Goal: Information Seeking & Learning: Learn about a topic

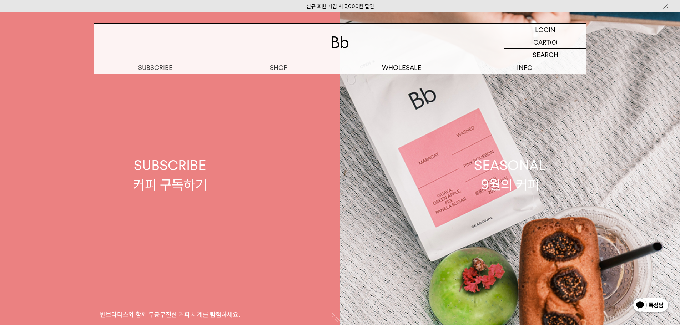
click at [225, 168] on link "SUBSCRIBE 커피 구독하기 빈브라더스와 함께 무궁무진한 커피 세계를 탐험하세요." at bounding box center [170, 174] width 340 height 325
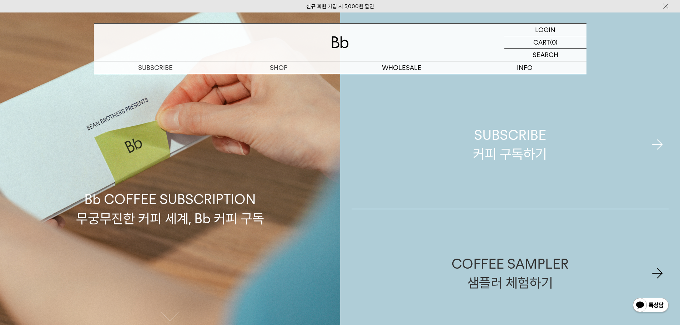
click at [516, 140] on div "SUBSCRIBE 커피 구독하기" at bounding box center [510, 145] width 74 height 38
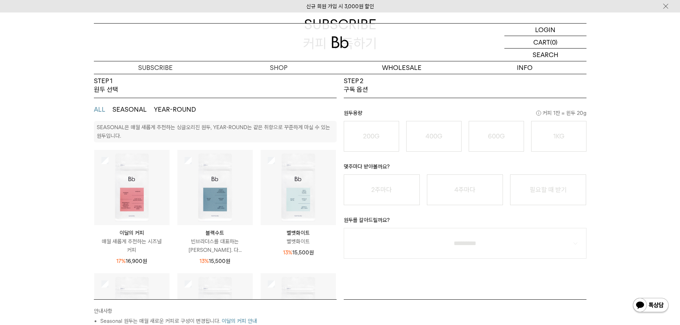
scroll to position [143, 0]
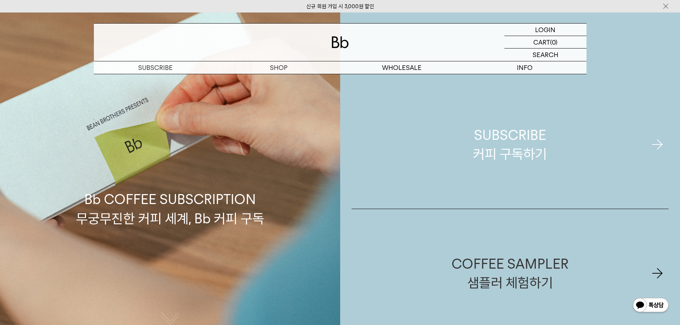
drag, startPoint x: 579, startPoint y: 166, endPoint x: 563, endPoint y: 163, distance: 16.6
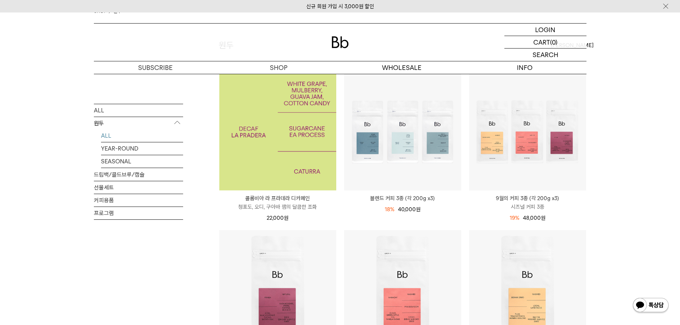
scroll to position [71, 0]
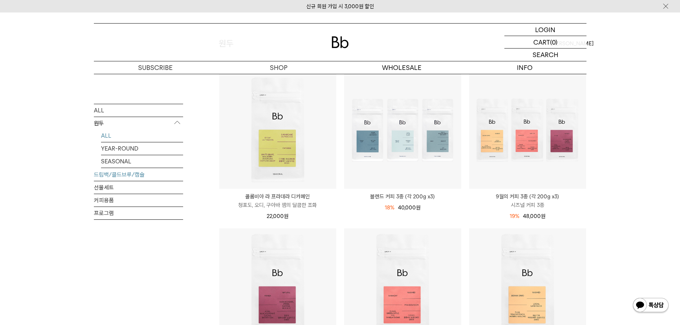
click at [112, 174] on link "드립백/콜드브루/캡슐" at bounding box center [138, 174] width 89 height 12
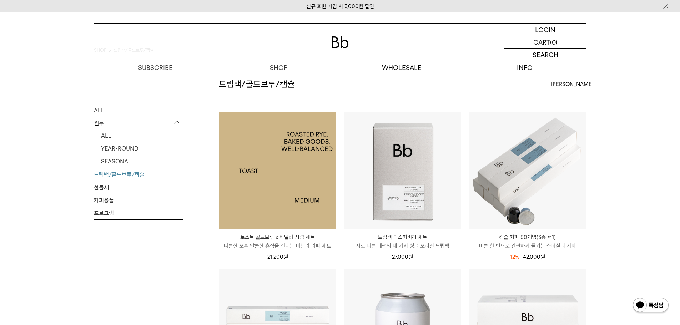
scroll to position [36, 0]
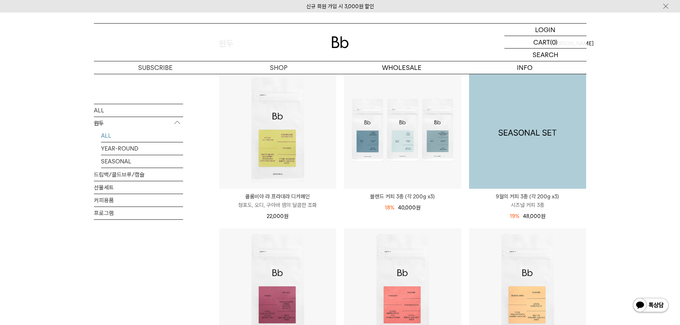
click at [546, 178] on img at bounding box center [527, 130] width 117 height 117
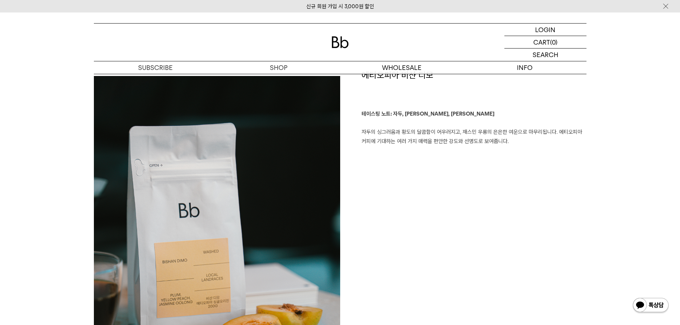
scroll to position [500, 0]
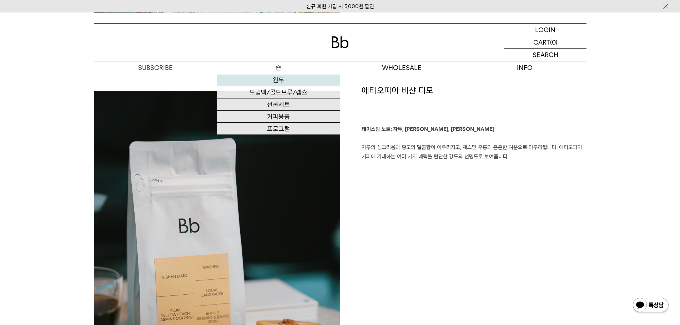
drag, startPoint x: 273, startPoint y: 79, endPoint x: 278, endPoint y: 79, distance: 5.0
click at [273, 79] on link "원두" at bounding box center [278, 80] width 123 height 12
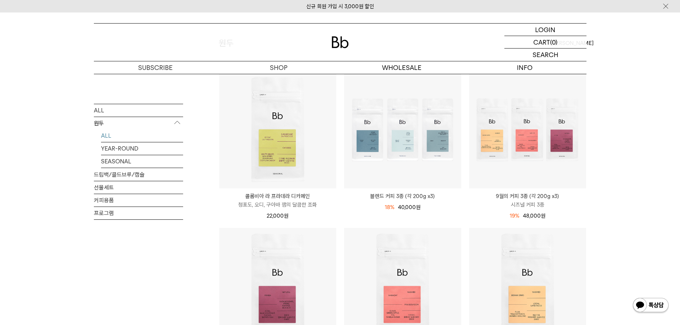
scroll to position [71, 0]
click at [569, 143] on img at bounding box center [527, 130] width 117 height 117
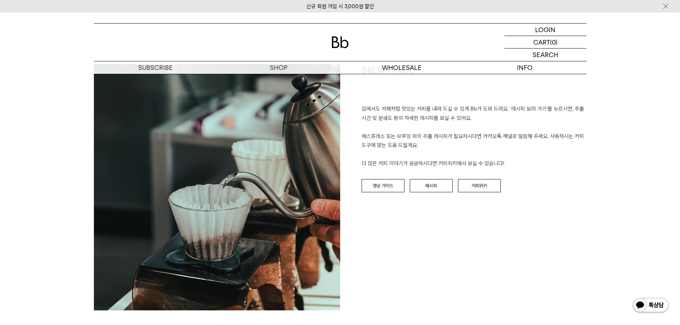
scroll to position [1392, 0]
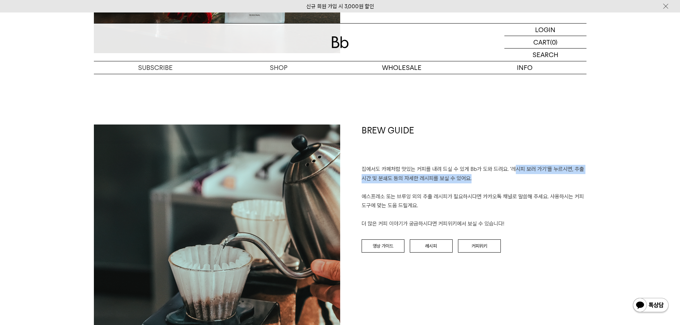
drag, startPoint x: 514, startPoint y: 170, endPoint x: 580, endPoint y: 174, distance: 65.5
click at [580, 174] on p "집에서도 카페처럼 맛있는 커피를 내려 드실 ﻿수 있게 Bb가 도와 드려요. '레시피 보러 가기'를 누르시면, 추출 시간 및 분쇄도 등의 자세한…" at bounding box center [474, 197] width 225 height 64
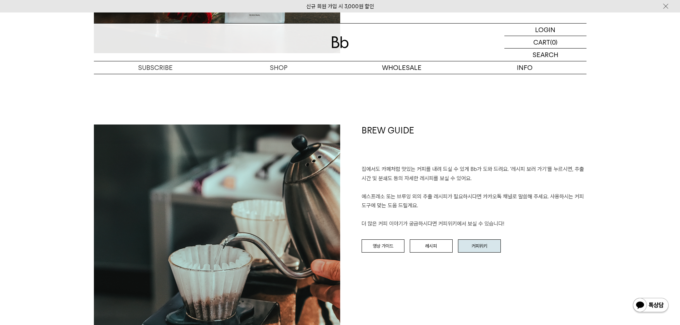
click at [476, 246] on link "커피위키" at bounding box center [479, 247] width 43 height 14
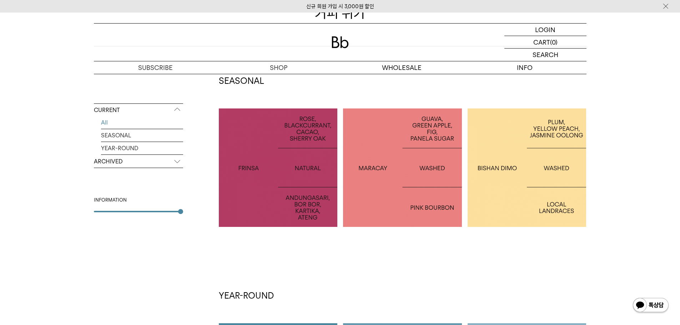
scroll to position [107, 0]
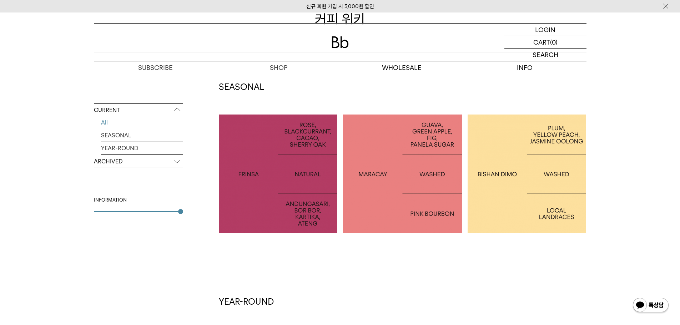
drag, startPoint x: 514, startPoint y: 193, endPoint x: 505, endPoint y: 197, distance: 10.4
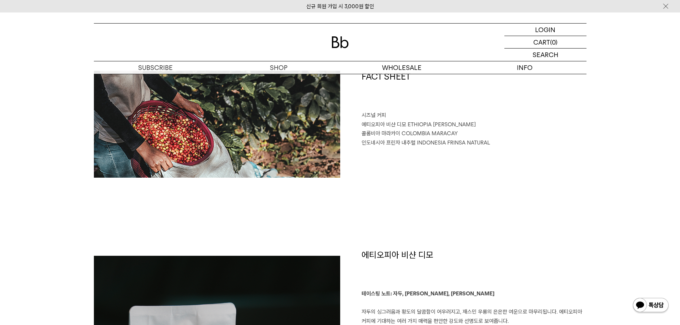
scroll to position [321, 0]
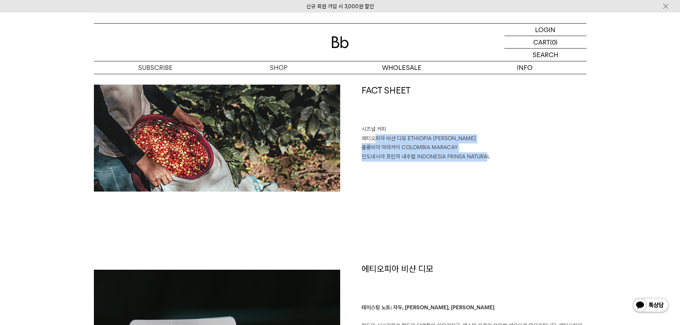
drag, startPoint x: 475, startPoint y: 158, endPoint x: 374, endPoint y: 135, distance: 103.2
click at [374, 135] on div "FACT SHEET 시즈널 커피 에티오피아 비샨 디모 ETHIOPIA BISHAN DIMO 콜롬비아 마라카이 COLOMBIA MARACAY 인…" at bounding box center [463, 138] width 246 height 107
click at [379, 136] on span "에티오피아 비샨 디모" at bounding box center [384, 138] width 45 height 6
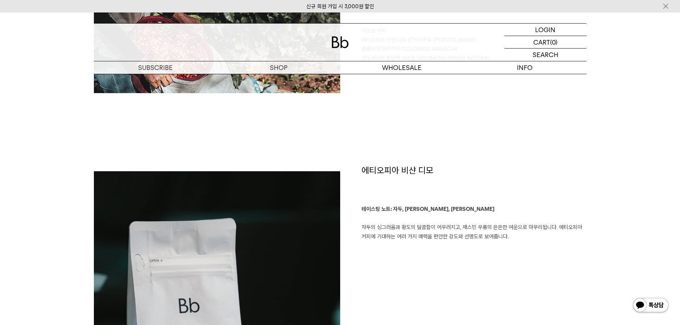
scroll to position [464, 0]
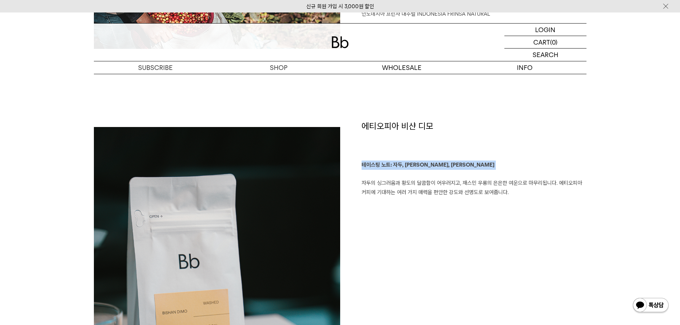
drag, startPoint x: 419, startPoint y: 172, endPoint x: 362, endPoint y: 164, distance: 57.3
click at [362, 164] on p "테이스팅 노트: 자두, 황도, 재스민 우롱 자두의 싱그러움과 황도의 달콤함이 어우러지고, 재스민 우롱의 은은한 여운으로 마무리됩니다. 에티오피…" at bounding box center [474, 179] width 225 height 36
click at [362, 164] on b "테이스팅 노트: 자두, 황도, 재스민 우롱" at bounding box center [428, 165] width 133 height 6
drag, startPoint x: 362, startPoint y: 164, endPoint x: 443, endPoint y: 167, distance: 80.7
click at [443, 167] on p "테이스팅 노트: 자두, 황도, 재스민 우롱 자두의 싱그러움과 황도의 달콤함이 어우러지고, 재스민 우롱의 은은한 여운으로 마무리됩니다. 에티오피…" at bounding box center [474, 179] width 225 height 36
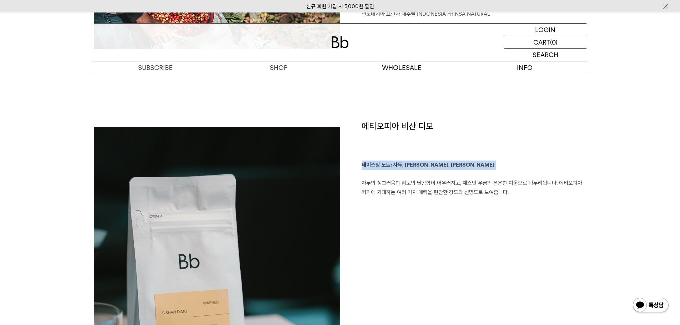
click at [445, 167] on p "테이스팅 노트: 자두, 황도, 재스민 우롱 자두의 싱그러움과 황도의 달콤함이 어우러지고, 재스민 우롱의 은은한 여운으로 마무리됩니다. 에티오피…" at bounding box center [474, 179] width 225 height 36
drag, startPoint x: 421, startPoint y: 163, endPoint x: 366, endPoint y: 165, distance: 55.3
click at [366, 164] on p "테이스팅 노트: 자두, 황도, 재스민 우롱 자두의 싱그러움과 황도의 달콤함이 어우러지고, 재스민 우롱의 은은한 여운으로 마무리됩니다. 에티오피…" at bounding box center [474, 179] width 225 height 36
click at [366, 165] on b "테이스팅 노트: 자두, 황도, 재스민 우롱" at bounding box center [428, 165] width 133 height 6
drag, startPoint x: 366, startPoint y: 165, endPoint x: 439, endPoint y: 167, distance: 73.2
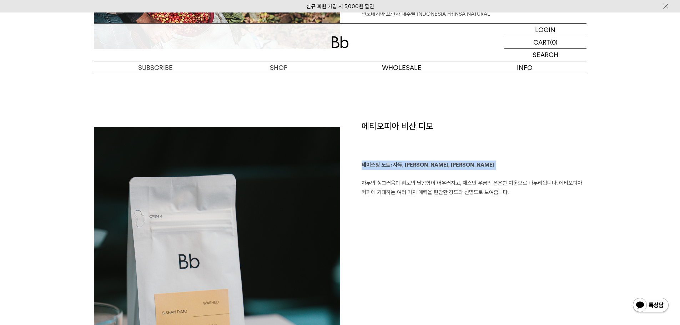
click at [439, 167] on b "테이스팅 노트: 자두, 황도, 재스민 우롱" at bounding box center [428, 165] width 133 height 6
click at [445, 168] on p "테이스팅 노트: 자두, 황도, 재스민 우롱 자두의 싱그러움과 황도의 달콤함이 어우러지고, 재스민 우롱의 은은한 여운으로 마무리됩니다. 에티오피…" at bounding box center [474, 179] width 225 height 36
drag, startPoint x: 394, startPoint y: 187, endPoint x: 527, endPoint y: 193, distance: 133.6
click at [527, 193] on p "테이스팅 노트: 자두, 황도, 재스민 우롱 자두의 싱그러움과 황도의 달콤함이 어우러지고, 재스민 우롱의 은은한 여운으로 마무리됩니다. 에티오피…" at bounding box center [474, 179] width 225 height 36
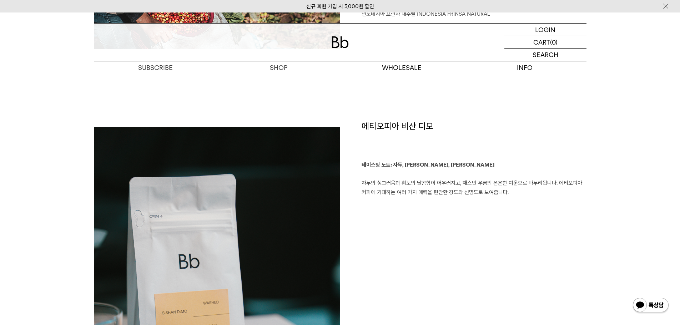
drag, startPoint x: 507, startPoint y: 191, endPoint x: 359, endPoint y: 183, distance: 148.0
click at [359, 183] on div "에티오피아 비샨 디모 테이스팅 노트: 자두, 황도, 재스민 우롱 자두의 싱그러움과 황도의 달콤함이 어우러지고, 재스민 우롱의 은은한 여운으로 …" at bounding box center [463, 311] width 246 height 383
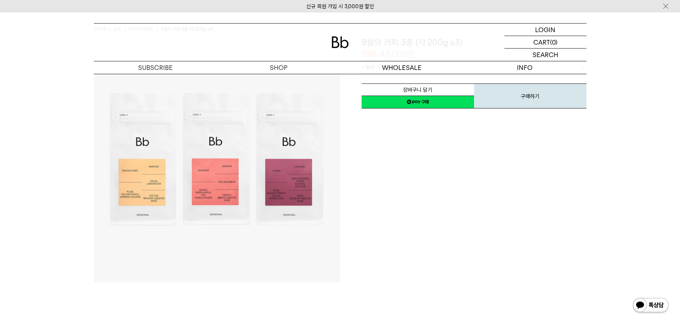
scroll to position [0, 0]
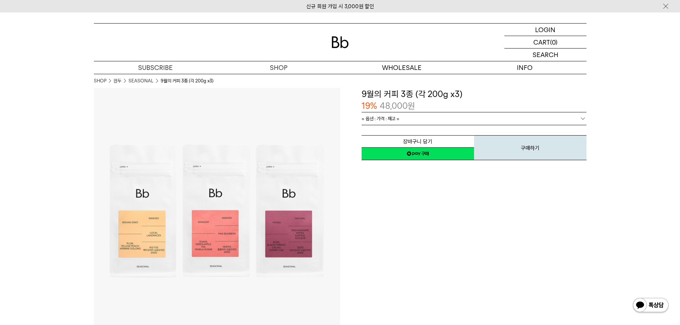
drag, startPoint x: 424, startPoint y: 182, endPoint x: 409, endPoint y: 185, distance: 15.7
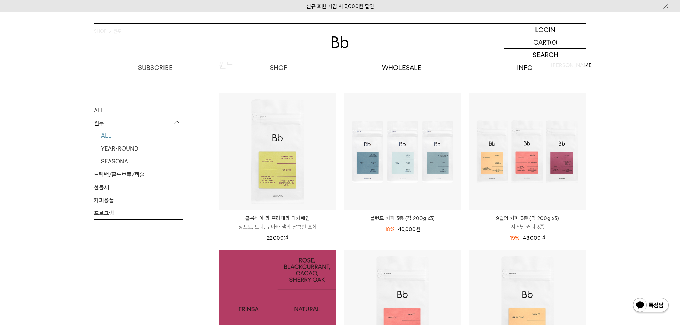
scroll to position [36, 0]
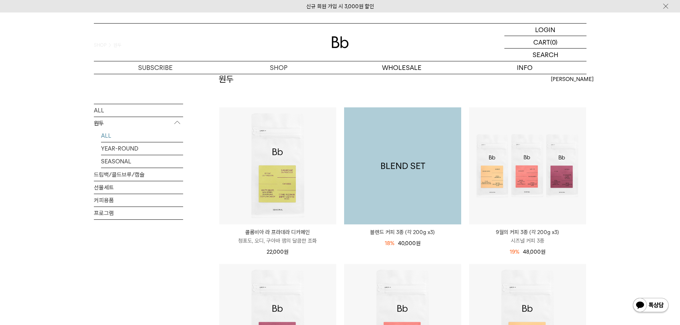
click at [412, 195] on img at bounding box center [402, 165] width 117 height 117
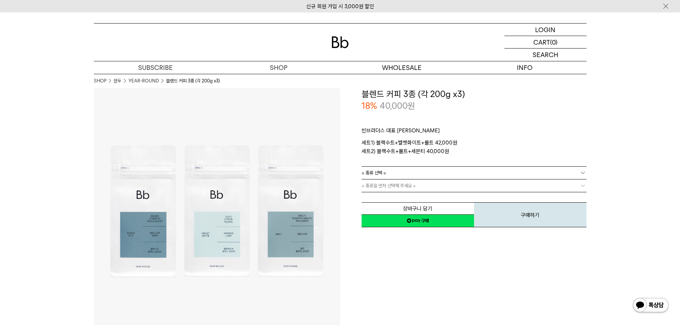
drag, startPoint x: 379, startPoint y: 143, endPoint x: 470, endPoint y: 156, distance: 91.1
click at [470, 156] on div "빈브라더스 대표 [PERSON_NAME]1) 블랙수트+벨벳화이트+몰트 42,000원 세트2) 블랙수트+몰트+세븐티 40,000원 로스팅 일자 …" at bounding box center [474, 139] width 225 height 54
drag, startPoint x: 468, startPoint y: 156, endPoint x: 356, endPoint y: 142, distance: 113.2
click at [356, 142] on div "**********" at bounding box center [463, 158] width 246 height 140
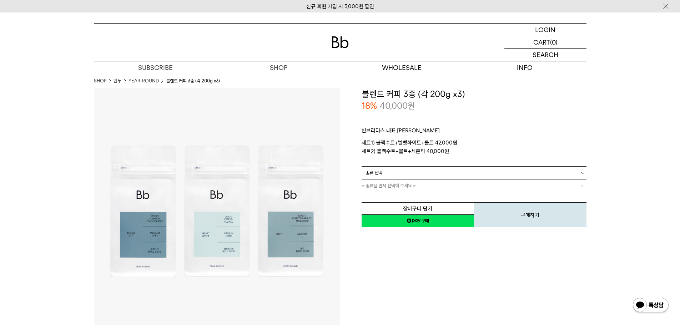
click at [356, 142] on div "**********" at bounding box center [463, 158] width 246 height 140
drag, startPoint x: 356, startPoint y: 142, endPoint x: 463, endPoint y: 155, distance: 107.8
click at [463, 155] on div "**********" at bounding box center [463, 158] width 246 height 140
click at [463, 155] on p "세트1) 블랙수트+벨벳화이트+몰트 42,000원 세트2) 블랙수트+몰트+세븐티 40,000원" at bounding box center [474, 146] width 225 height 17
drag, startPoint x: 463, startPoint y: 155, endPoint x: 352, endPoint y: 145, distance: 110.8
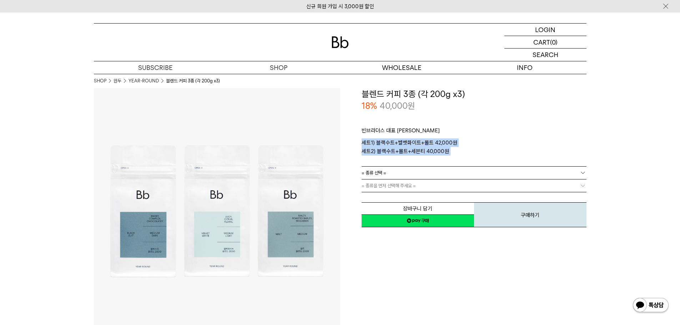
click at [352, 145] on div "**********" at bounding box center [463, 158] width 246 height 140
drag, startPoint x: 352, startPoint y: 152, endPoint x: 452, endPoint y: 152, distance: 100.3
click at [452, 152] on div "**********" at bounding box center [463, 158] width 246 height 140
click at [452, 152] on p "세트1) 블랙수트+벨벳화이트+몰트 42,000원 세트2) 블랙수트+몰트+세븐티 40,000원" at bounding box center [474, 146] width 225 height 17
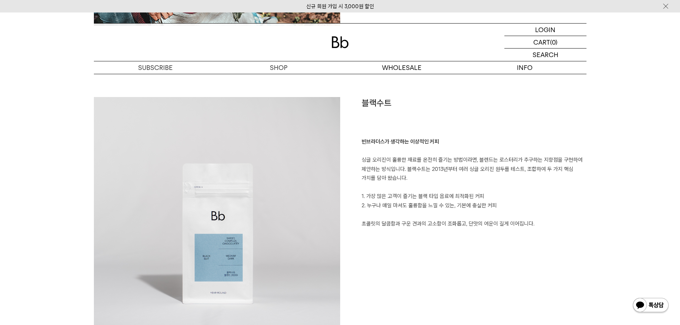
scroll to position [500, 0]
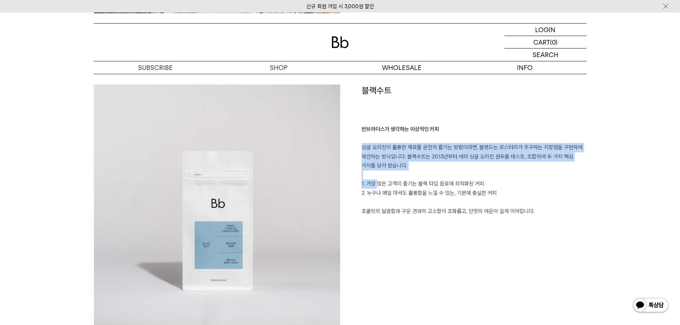
drag, startPoint x: 377, startPoint y: 182, endPoint x: 362, endPoint y: 145, distance: 39.9
click at [362, 145] on p "빈브라더스가 생각하는 이상적인 커피 싱글 오리진이 훌륭한 재료를 온전히 즐기는 방법이라면, 블렌드는 로스터리가 추구하는 지향점을 구현하여 제안…" at bounding box center [474, 170] width 225 height 91
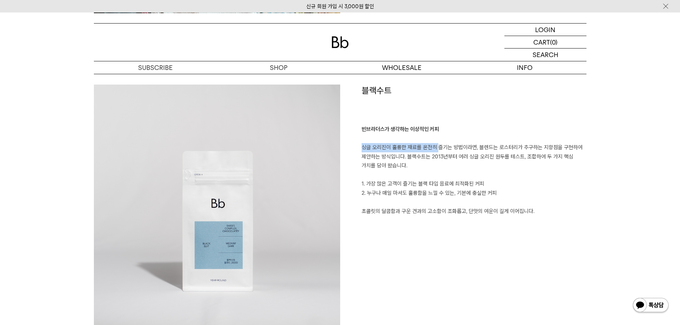
drag, startPoint x: 362, startPoint y: 145, endPoint x: 434, endPoint y: 148, distance: 72.5
click at [434, 148] on p "빈브라더스가 생각하는 이상적인 커피 싱글 오리진이 훌륭한 재료를 온전히 즐기는 방법이라면, 블렌드는 로스터리가 추구하는 지향점을 구현하여 제안…" at bounding box center [474, 170] width 225 height 91
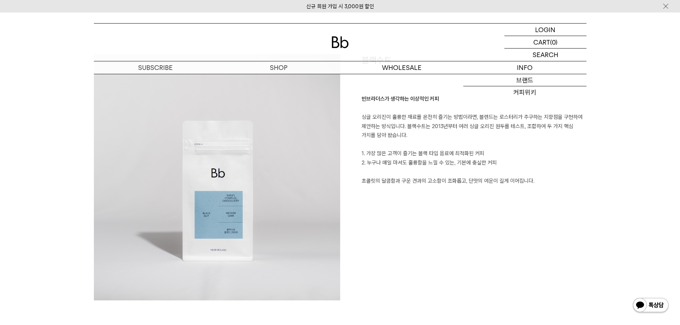
scroll to position [535, 0]
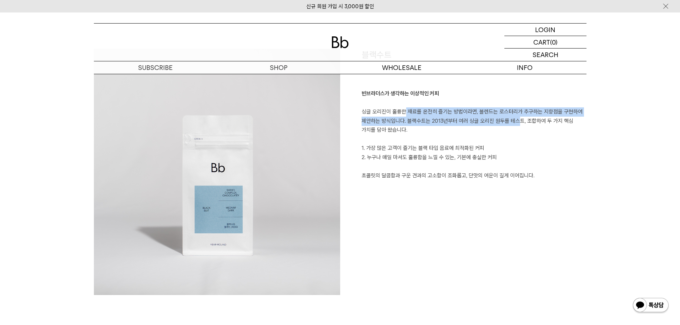
drag, startPoint x: 405, startPoint y: 116, endPoint x: 517, endPoint y: 120, distance: 112.2
click at [517, 120] on p "빈브라더스가 생각하는 이상적인 커피 싱글 오리진이 훌륭한 재료를 온전히 즐기는 방법이라면, 블렌드는 로스터리가 추구하는 지향점을 구현하여 제안…" at bounding box center [474, 134] width 225 height 91
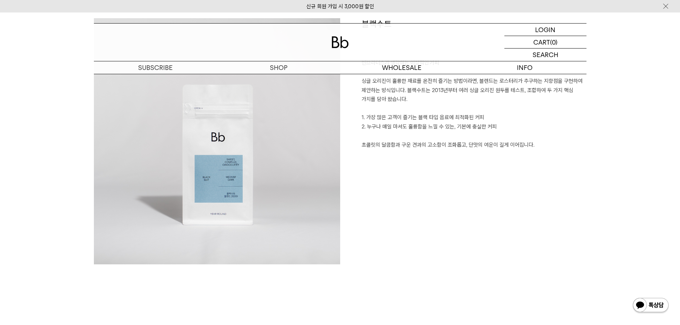
scroll to position [571, 0]
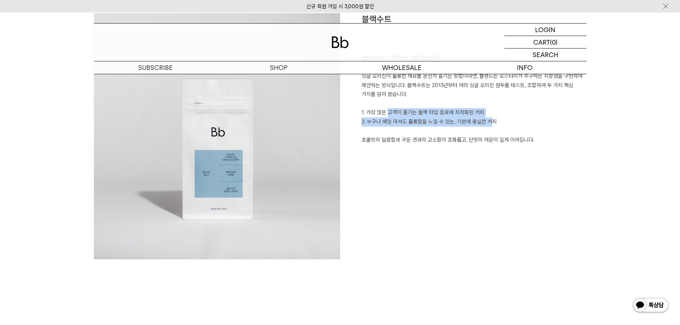
drag, startPoint x: 380, startPoint y: 109, endPoint x: 488, endPoint y: 121, distance: 108.4
click at [488, 121] on p "빈브라더스가 생각하는 이상적인 커피 싱글 오리진이 훌륭한 재료를 온전히 즐기는 방법이라면, 블렌드는 로스터리가 추구하는 지향점을 구현하여 제안…" at bounding box center [474, 99] width 225 height 91
click at [500, 124] on p "빈브라더스가 생각하는 이상적인 커피 싱글 오리진이 훌륭한 재료를 온전히 즐기는 방법이라면, 블렌드는 로스터리가 추구하는 지향점을 구현하여 제안…" at bounding box center [474, 99] width 225 height 91
drag, startPoint x: 500, startPoint y: 124, endPoint x: 422, endPoint y: 120, distance: 78.3
click at [422, 120] on p "빈브라더스가 생각하는 이상적인 커피 싱글 오리진이 훌륭한 재료를 온전히 즐기는 방법이라면, 블렌드는 로스터리가 추구하는 지향점을 구현하여 제안…" at bounding box center [474, 99] width 225 height 91
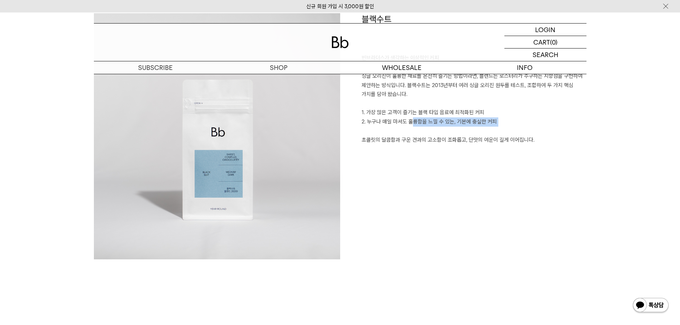
click at [422, 120] on p "빈브라더스가 생각하는 이상적인 커피 싱글 오리진이 훌륭한 재료를 온전히 즐기는 방법이라면, 블렌드는 로스터리가 추구하는 지향점을 구현하여 제안…" at bounding box center [474, 99] width 225 height 91
drag, startPoint x: 378, startPoint y: 140, endPoint x: 509, endPoint y: 145, distance: 131.1
click at [507, 144] on p "빈브라더스가 생각하는 이상적인 커피 싱글 오리진이 훌륭한 재료를 온전히 즐기는 방법이라면, 블렌드는 로스터리가 추구하는 지향점을 구현하여 제안…" at bounding box center [474, 99] width 225 height 91
click at [512, 145] on div "블랙수트 빈브라더스가 생각하는 이상적인 커피 싱글 오리진이 훌륭한 재료를 온전히 즐기는 방법이라면, 블렌드는 로스터리가 추구하는 지향점을 구현…" at bounding box center [463, 136] width 246 height 246
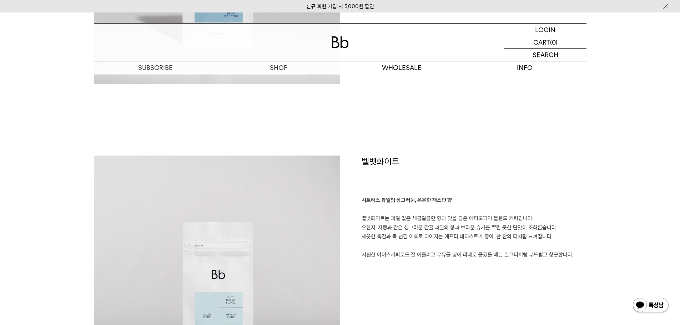
scroll to position [785, 0]
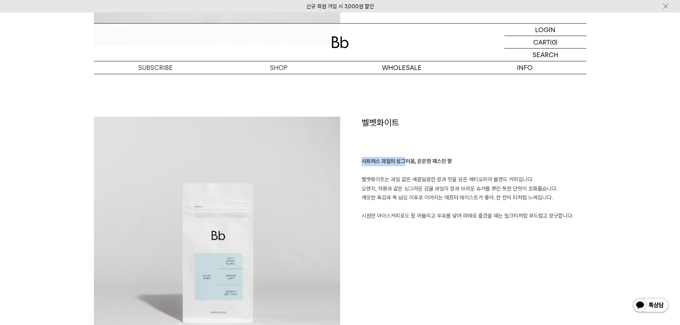
drag, startPoint x: 391, startPoint y: 159, endPoint x: 362, endPoint y: 161, distance: 29.0
click at [362, 161] on b "시트러스 과일의 싱그러움, 은은한 재스민 향" at bounding box center [407, 161] width 90 height 6
drag, startPoint x: 362, startPoint y: 161, endPoint x: 457, endPoint y: 161, distance: 95.7
click at [457, 161] on p "시트러스 과일의 싱그러움, 은은한 재스민 향 벨벳화이트는 과일 같은 새콤달콤한 향과 맛을 담은 에티오피아 블렌드 커피입니다. 오렌지, 자몽과 …" at bounding box center [474, 189] width 225 height 64
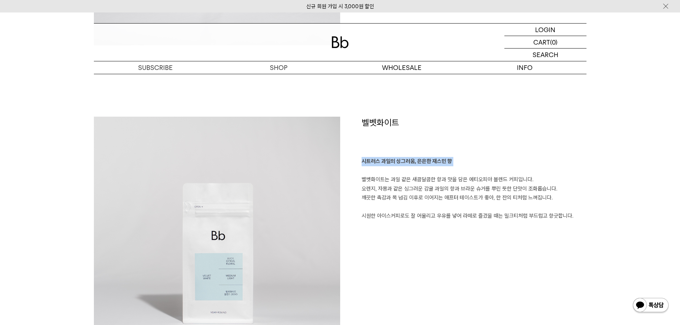
click at [457, 161] on p "시트러스 과일의 싱그러움, 은은한 재스민 향 벨벳화이트는 과일 같은 새콤달콤한 향과 맛을 담은 에티오피아 블렌드 커피입니다. 오렌지, 자몽과 …" at bounding box center [474, 189] width 225 height 64
drag, startPoint x: 457, startPoint y: 161, endPoint x: 364, endPoint y: 163, distance: 93.5
click at [364, 163] on p "시트러스 과일의 싱그러움, 은은한 재스민 향 벨벳화이트는 과일 같은 새콤달콤한 향과 맛을 담은 에티오피아 블렌드 커피입니다. 오렌지, 자몽과 …" at bounding box center [474, 189] width 225 height 64
click at [375, 174] on p "시트러스 과일의 싱그러움, 은은한 재스민 향 벨벳화이트는 과일 같은 새콤달콤한 향과 맛을 담은 에티오피아 블렌드 커피입니다. 오렌지, 자몽과 …" at bounding box center [474, 189] width 225 height 64
drag, startPoint x: 368, startPoint y: 178, endPoint x: 549, endPoint y: 198, distance: 182.8
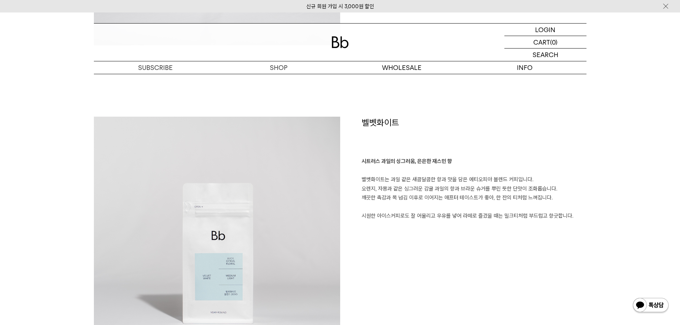
click at [549, 198] on p "시트러스 과일의 싱그러움, 은은한 재스민 향 벨벳화이트는 과일 같은 새콤달콤한 향과 맛을 담은 에티오피아 블렌드 커피입니다. 오렌지, 자몽과 …" at bounding box center [474, 189] width 225 height 64
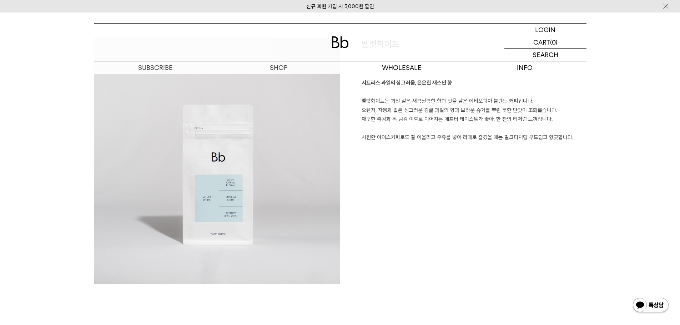
scroll to position [892, 0]
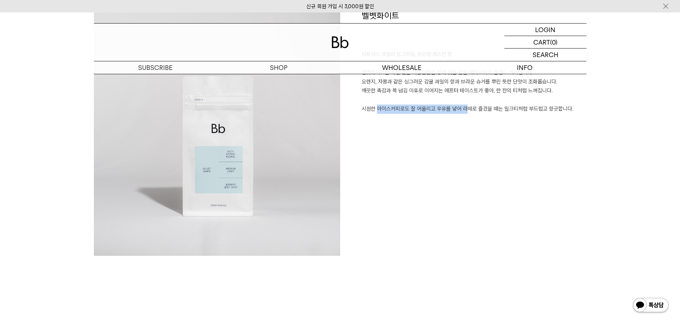
drag, startPoint x: 371, startPoint y: 113, endPoint x: 460, endPoint y: 111, distance: 88.6
click at [460, 111] on p "시트러스 과일의 싱그러움, 은은한 재스민 향 벨벳화이트는 과일 같은 새콤달콤한 향과 맛을 담은 에티오피아 블렌드 커피입니다. 오렌지, 자몽과 …" at bounding box center [474, 82] width 225 height 64
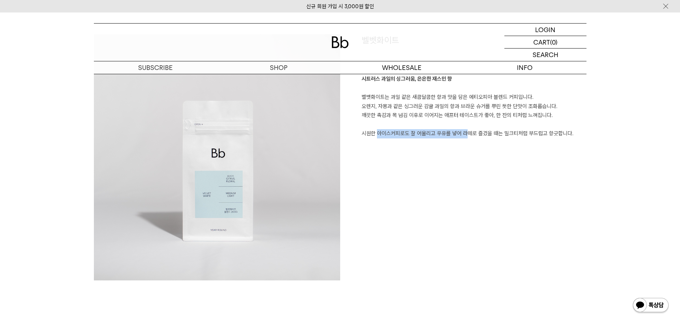
scroll to position [821, 0]
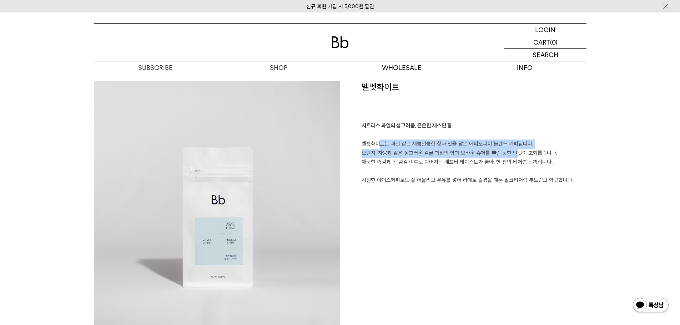
drag, startPoint x: 490, startPoint y: 150, endPoint x: 363, endPoint y: 141, distance: 126.7
click at [376, 140] on p "시트러스 과일의 싱그러움, 은은한 재스민 향 벨벳화이트는 과일 같은 새콤달콤한 향과 맛을 담은 에티오피아 블렌드 커피입니다. 오렌지, 자몽과 …" at bounding box center [474, 153] width 225 height 64
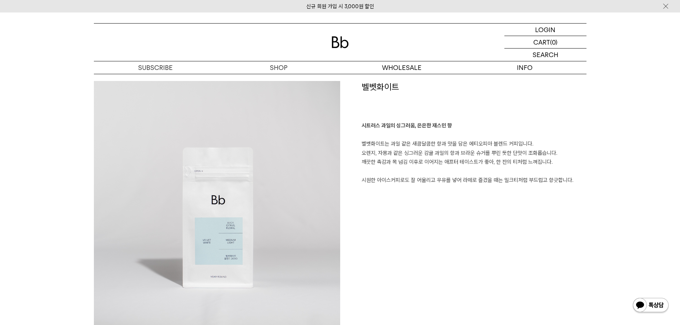
click at [363, 141] on p "시트러스 과일의 싱그러움, 은은한 재스민 향 벨벳화이트는 과일 같은 새콤달콤한 향과 맛을 담은 에티오피아 블렌드 커피입니다. 오렌지, 자몽과 …" at bounding box center [474, 153] width 225 height 64
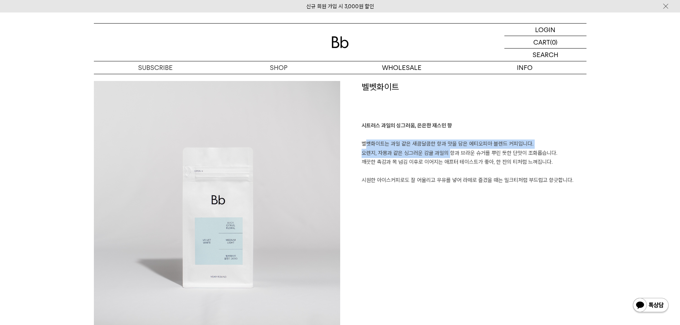
drag, startPoint x: 363, startPoint y: 141, endPoint x: 420, endPoint y: 154, distance: 58.4
click at [420, 154] on p "시트러스 과일의 싱그러움, 은은한 재스민 향 벨벳화이트는 과일 같은 새콤달콤한 향과 맛을 담은 에티오피아 블렌드 커피입니다. 오렌지, 자몽과 …" at bounding box center [474, 153] width 225 height 64
click at [365, 155] on p "시트러스 과일의 싱그러움, 은은한 재스민 향 벨벳화이트는 과일 같은 새콤달콤한 향과 맛을 담은 에티오피아 블렌드 커피입니다. 오렌지, 자몽과 …" at bounding box center [474, 153] width 225 height 64
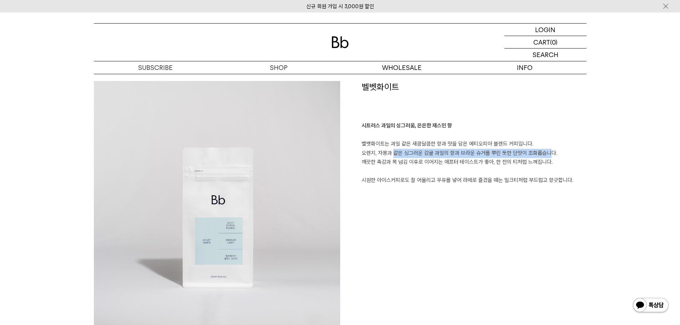
drag, startPoint x: 368, startPoint y: 155, endPoint x: 519, endPoint y: 153, distance: 151.0
click at [519, 153] on p "시트러스 과일의 싱그러움, 은은한 재스민 향 벨벳화이트는 과일 같은 새콤달콤한 향과 맛을 담은 에티오피아 블렌드 커피입니다. 오렌지, 자몽과 …" at bounding box center [474, 153] width 225 height 64
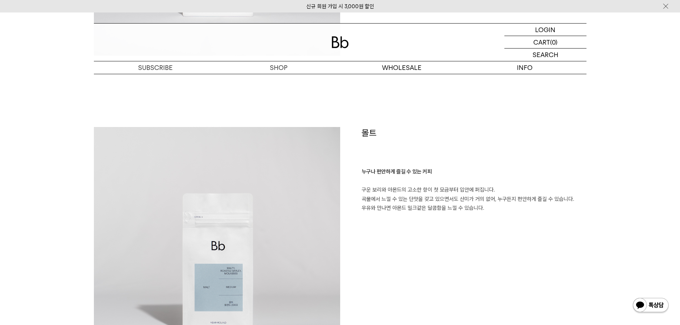
scroll to position [1107, 0]
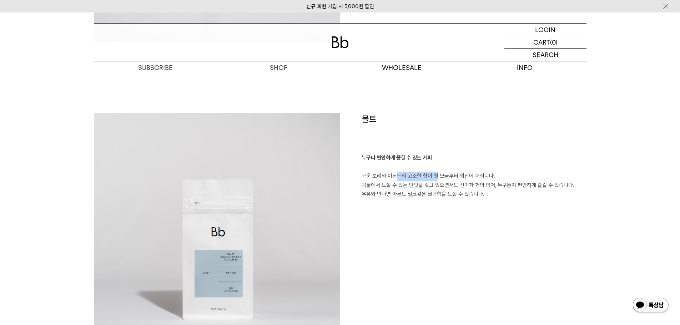
drag, startPoint x: 371, startPoint y: 179, endPoint x: 438, endPoint y: 177, distance: 67.1
click at [420, 177] on p "누구나 편안하게 즐길 수 있는 커피 구운 보리와 아몬드의 고소한 향이 첫 모금부터 입안에 퍼집니다. 곡물에서 느낄 수 있는 단맛을 갖고 있으면…" at bounding box center [474, 176] width 225 height 46
click at [451, 178] on p "누구나 편안하게 즐길 수 있는 커피 구운 보리와 아몬드의 고소한 향이 첫 모금부터 입안에 퍼집니다. 곡물에서 느낄 수 있는 단맛을 갖고 있으면…" at bounding box center [474, 176] width 225 height 46
drag, startPoint x: 480, startPoint y: 175, endPoint x: 368, endPoint y: 176, distance: 111.4
click at [368, 176] on p "누구나 편안하게 즐길 수 있는 커피 구운 보리와 아몬드의 고소한 향이 첫 모금부터 입안에 퍼집니다. 곡물에서 느낄 수 있는 단맛을 갖고 있으면…" at bounding box center [474, 176] width 225 height 46
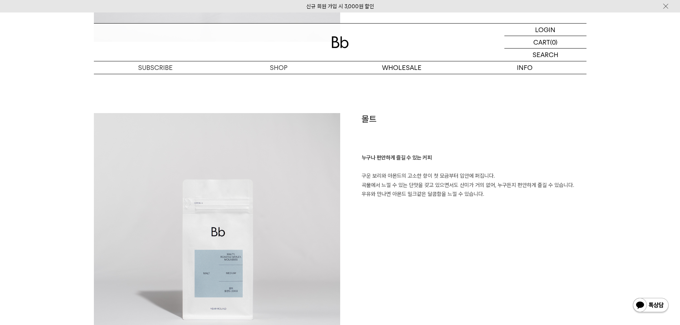
click at [368, 176] on p "누구나 편안하게 즐길 수 있는 커피 구운 보리와 아몬드의 고소한 향이 첫 모금부터 입안에 퍼집니다. 곡물에서 느낄 수 있는 단맛을 갖고 있으면…" at bounding box center [474, 176] width 225 height 46
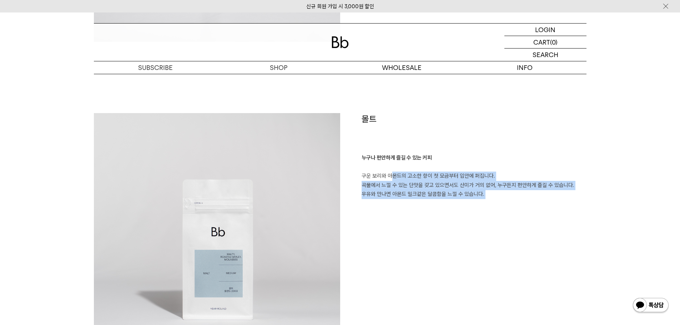
drag, startPoint x: 368, startPoint y: 176, endPoint x: 497, endPoint y: 198, distance: 130.0
click at [498, 198] on p "누구나 편안하게 즐길 수 있는 커피 구운 보리와 아몬드의 고소한 향이 첫 모금부터 입안에 퍼집니다. 곡물에서 느낄 수 있는 단맛을 갖고 있으면…" at bounding box center [474, 176] width 225 height 46
click at [495, 198] on p "누구나 편안하게 즐길 수 있는 커피 구운 보리와 아몬드의 고소한 향이 첫 모금부터 입안에 퍼집니다. 곡물에서 느낄 수 있는 단맛을 갖고 있으면…" at bounding box center [474, 176] width 225 height 46
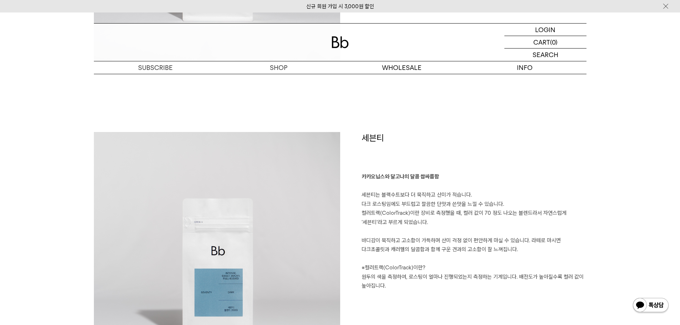
scroll to position [1428, 0]
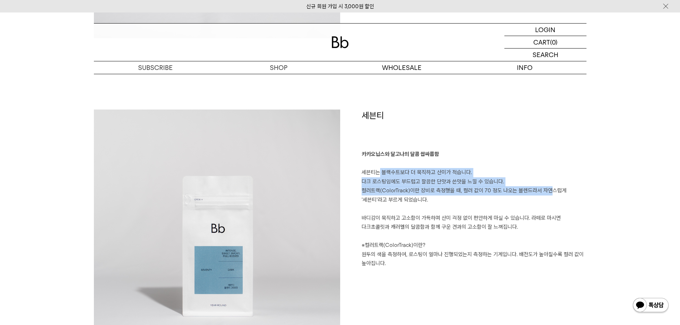
drag, startPoint x: 375, startPoint y: 171, endPoint x: 504, endPoint y: 191, distance: 130.3
click at [541, 192] on p "카카오닙스와 달고나의 달콤 쌉싸름함 세븐티는 블랙수트보다 더 묵직하고 산미가 적습니다. 다크 로스팅임에도 부드럽고 깔끔한 단맛과 쓴맛을 느낄 …" at bounding box center [474, 209] width 225 height 119
drag, startPoint x: 489, startPoint y: 191, endPoint x: 482, endPoint y: 191, distance: 7.1
click at [489, 191] on p "카카오닙스와 달고나의 달콤 쌉싸름함 세븐티는 블랙수트보다 더 묵직하고 산미가 적습니다. 다크 로스팅임에도 부드럽고 깔끔한 단맛과 쓴맛을 느낄 …" at bounding box center [474, 209] width 225 height 119
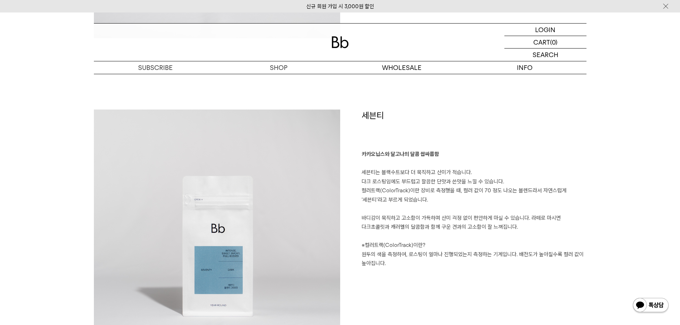
click at [442, 205] on p "카카오닙스와 달고나의 달콤 쌉싸름함 세븐티는 블랙수트보다 더 묵직하고 산미가 적습니다. 다크 로스팅임에도 부드럽고 깔끔한 단맛과 쓴맛을 느낄 …" at bounding box center [474, 209] width 225 height 119
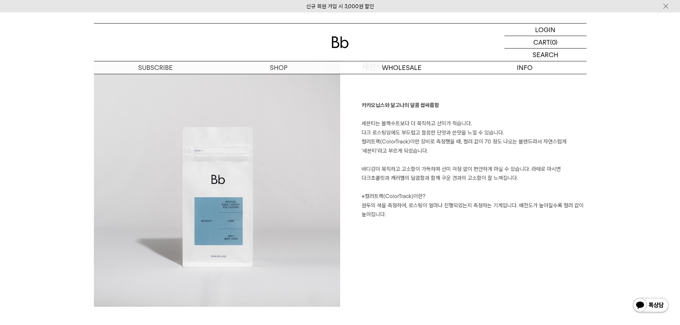
scroll to position [1499, 0]
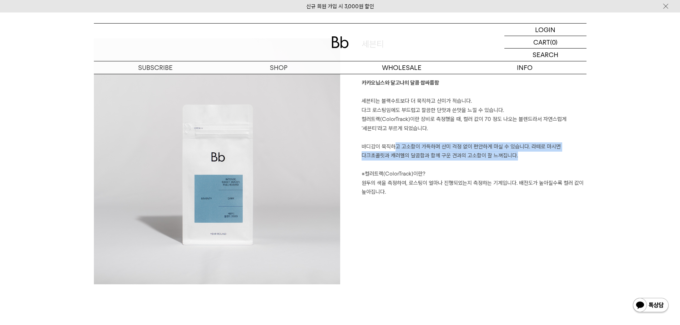
drag, startPoint x: 376, startPoint y: 149, endPoint x: 495, endPoint y: 158, distance: 118.8
click at [495, 158] on p "카카오닙스와 달고나의 달콤 쌉싸름함 세븐티는 블랙수트보다 더 묵직하고 산미가 적습니다. 다크 로스팅임에도 부드럽고 깔끔한 단맛과 쓴맛을 느낄 …" at bounding box center [474, 138] width 225 height 119
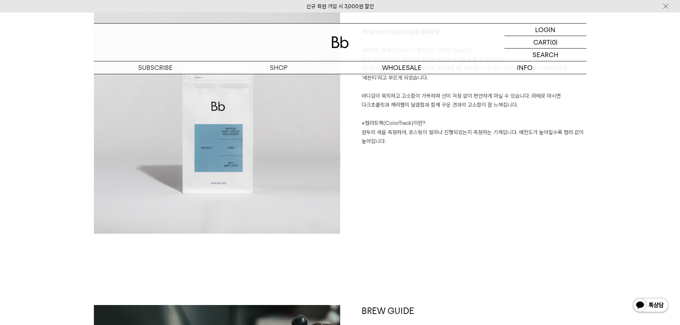
scroll to position [1571, 0]
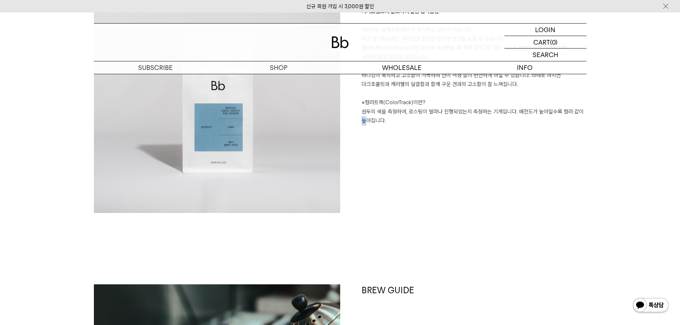
drag, startPoint x: 362, startPoint y: 118, endPoint x: 580, endPoint y: 112, distance: 218.2
click at [580, 112] on p "카카오닙스와 달고나의 달콤 쌉싸름함 세븐티는 블랙수트보다 더 묵직하고 산미가 적습니다. 다크 로스팅임에도 부드럽고 깔끔한 단맛과 쓴맛을 느낄 …" at bounding box center [474, 66] width 225 height 119
drag, startPoint x: 580, startPoint y: 112, endPoint x: 349, endPoint y: 114, distance: 231.7
click at [349, 114] on div "세븐티 카카오닙스와 달고나의 달콤 쌉싸름함 세븐티는 블랙수트보다 더 묵직하고 산미가 적습니다. 다크 로스팅임에도 부드럽고 깔끔한 단맛과 쓴맛을…" at bounding box center [463, 90] width 246 height 246
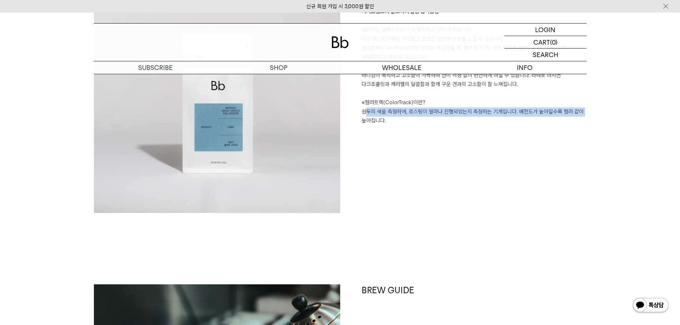
click at [349, 114] on div "세븐티 카카오닙스와 달고나의 달콤 쌉싸름함 세븐티는 블랙수트보다 더 묵직하고 산미가 적습니다. 다크 로스팅임에도 부드럽고 깔끔한 단맛과 쓴맛을…" at bounding box center [463, 90] width 246 height 246
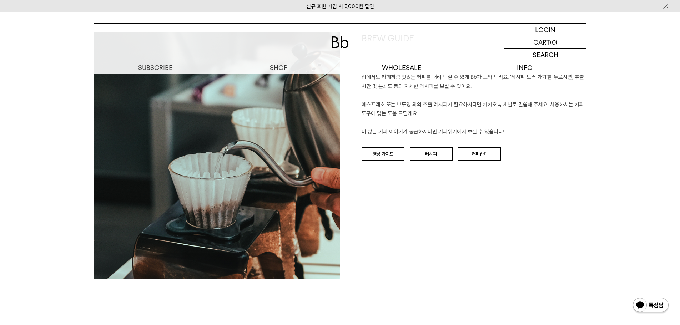
scroll to position [1785, 0]
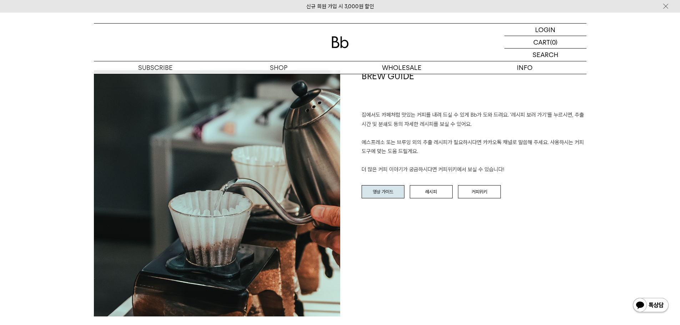
click at [381, 192] on link "영상 가이드" at bounding box center [383, 192] width 43 height 14
